Goal: Task Accomplishment & Management: Manage account settings

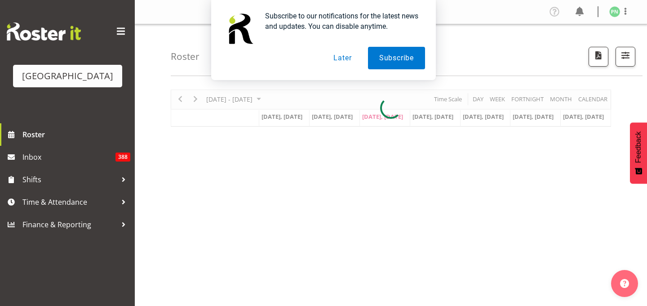
click at [338, 59] on button "Later" at bounding box center [342, 58] width 40 height 22
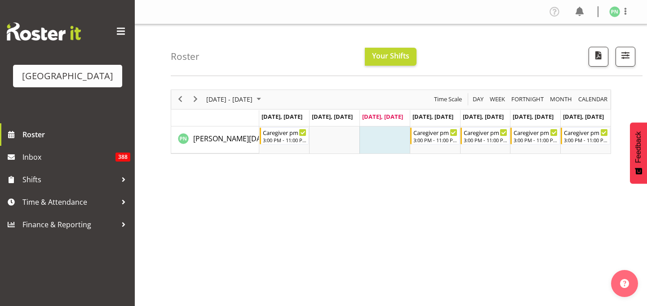
scroll to position [2, 0]
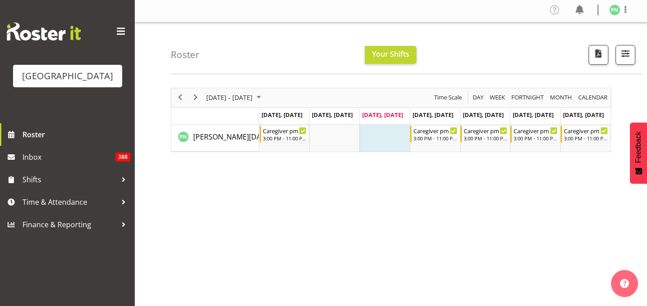
click at [381, 142] on td "Timeline Week of October 1, 2025" at bounding box center [384, 137] width 50 height 27
click at [621, 56] on span "button" at bounding box center [626, 54] width 12 height 12
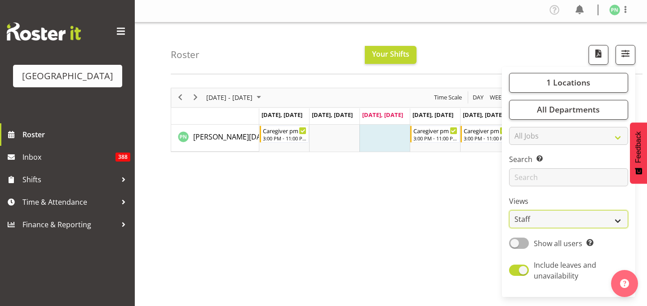
click at [560, 228] on select "Staff Role Shift - Horizontal Shift - Vertical Staff - Location" at bounding box center [568, 219] width 119 height 18
select select "shiftH"
click at [509, 228] on select "Staff Role Shift - Horizontal Shift - Vertical Staff - Location" at bounding box center [568, 219] width 119 height 18
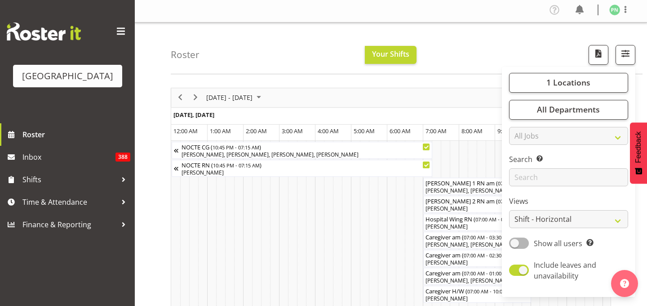
click at [466, 49] on div "Roster Your Shifts 1 Locations [GEOGRAPHIC_DATA] Kitchen [GEOGRAPHIC_DATA] Sele…" at bounding box center [407, 48] width 472 height 52
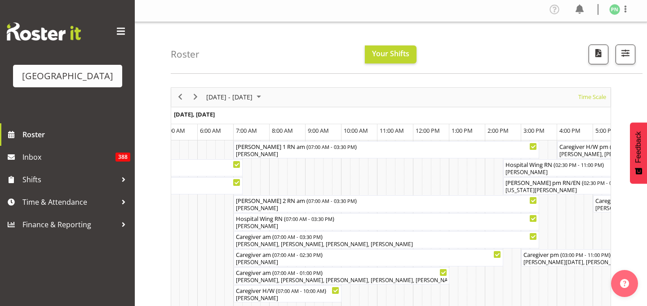
scroll to position [6, 0]
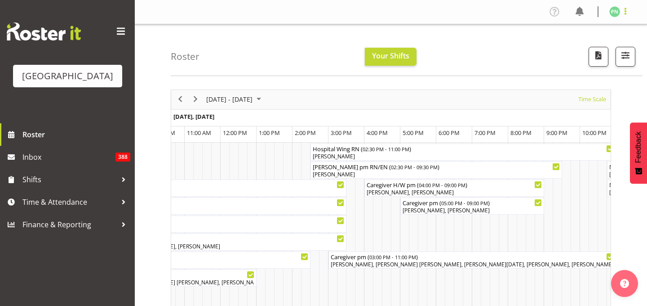
click at [623, 14] on span at bounding box center [625, 11] width 11 height 11
click at [559, 55] on link "Log Out" at bounding box center [588, 47] width 86 height 16
